Goal: Task Accomplishment & Management: Use online tool/utility

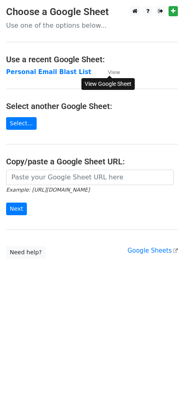
click at [114, 74] on small "View" at bounding box center [114, 72] width 12 height 6
click at [18, 73] on strong "Personal Email Blast List" at bounding box center [48, 71] width 85 height 7
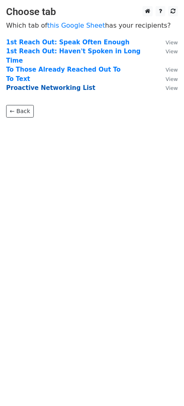
click at [20, 84] on strong "Proactive Networking List" at bounding box center [50, 87] width 89 height 7
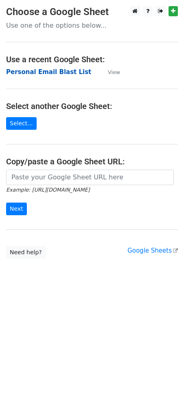
click at [42, 70] on strong "Personal Email Blast List" at bounding box center [48, 71] width 85 height 7
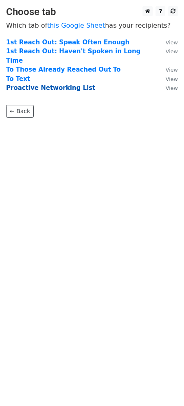
click at [31, 84] on strong "Proactive Networking List" at bounding box center [50, 87] width 89 height 7
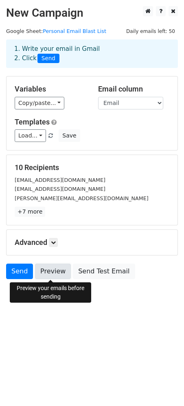
click at [53, 274] on link "Preview" at bounding box center [53, 270] width 36 height 15
click at [47, 270] on link "Preview" at bounding box center [53, 270] width 36 height 15
click at [51, 276] on link "Preview" at bounding box center [53, 270] width 36 height 15
click at [51, 274] on link "Preview" at bounding box center [53, 270] width 36 height 15
click at [47, 273] on link "Preview" at bounding box center [53, 270] width 36 height 15
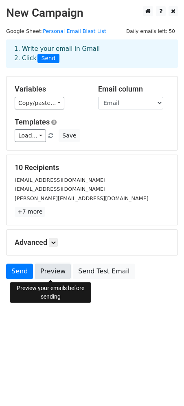
click at [51, 270] on link "Preview" at bounding box center [53, 270] width 36 height 15
click at [50, 273] on link "Preview" at bounding box center [53, 270] width 36 height 15
click at [53, 276] on link "Preview" at bounding box center [53, 270] width 36 height 15
click at [47, 273] on link "Preview" at bounding box center [53, 270] width 36 height 15
click at [57, 268] on link "Preview" at bounding box center [53, 270] width 36 height 15
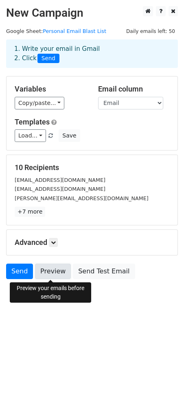
click at [45, 268] on link "Preview" at bounding box center [53, 270] width 36 height 15
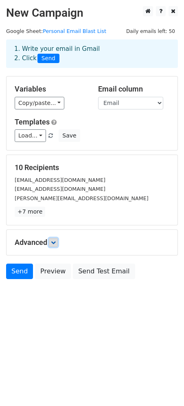
click at [54, 246] on link at bounding box center [53, 242] width 9 height 9
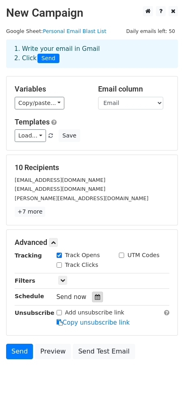
click at [95, 298] on icon at bounding box center [97, 297] width 5 height 6
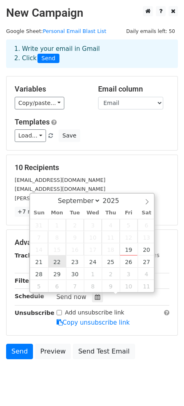
type input "2025-09-22 12:00"
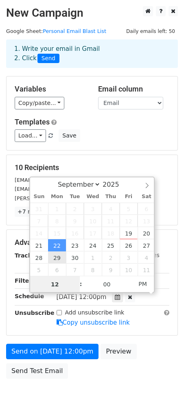
scroll to position [0, 0]
type input "8"
type input "2025-09-22 08:00"
click at [146, 283] on span "PM" at bounding box center [142, 283] width 22 height 16
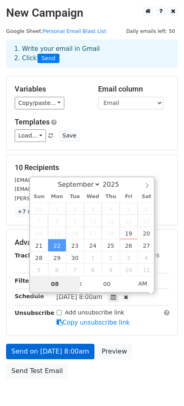
type input "08"
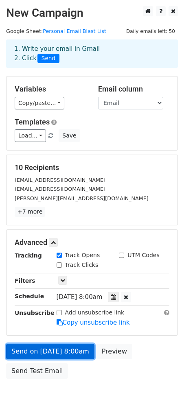
click at [30, 356] on link "Send on Sep 22 at 8:00am" at bounding box center [50, 351] width 88 height 15
